Goal: Check status: Check status

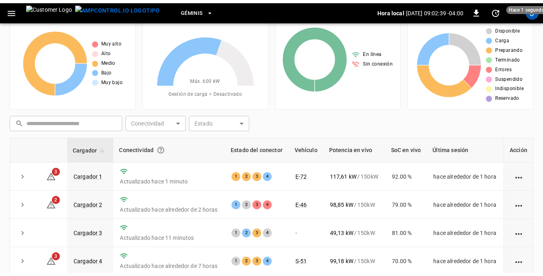
scroll to position [40, 0]
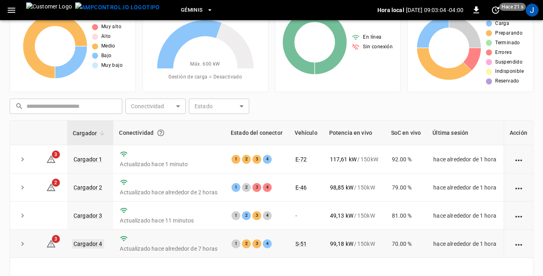
click at [90, 244] on link "Cargador 4" at bounding box center [88, 244] width 32 height 10
